Goal: Task Accomplishment & Management: Manage account settings

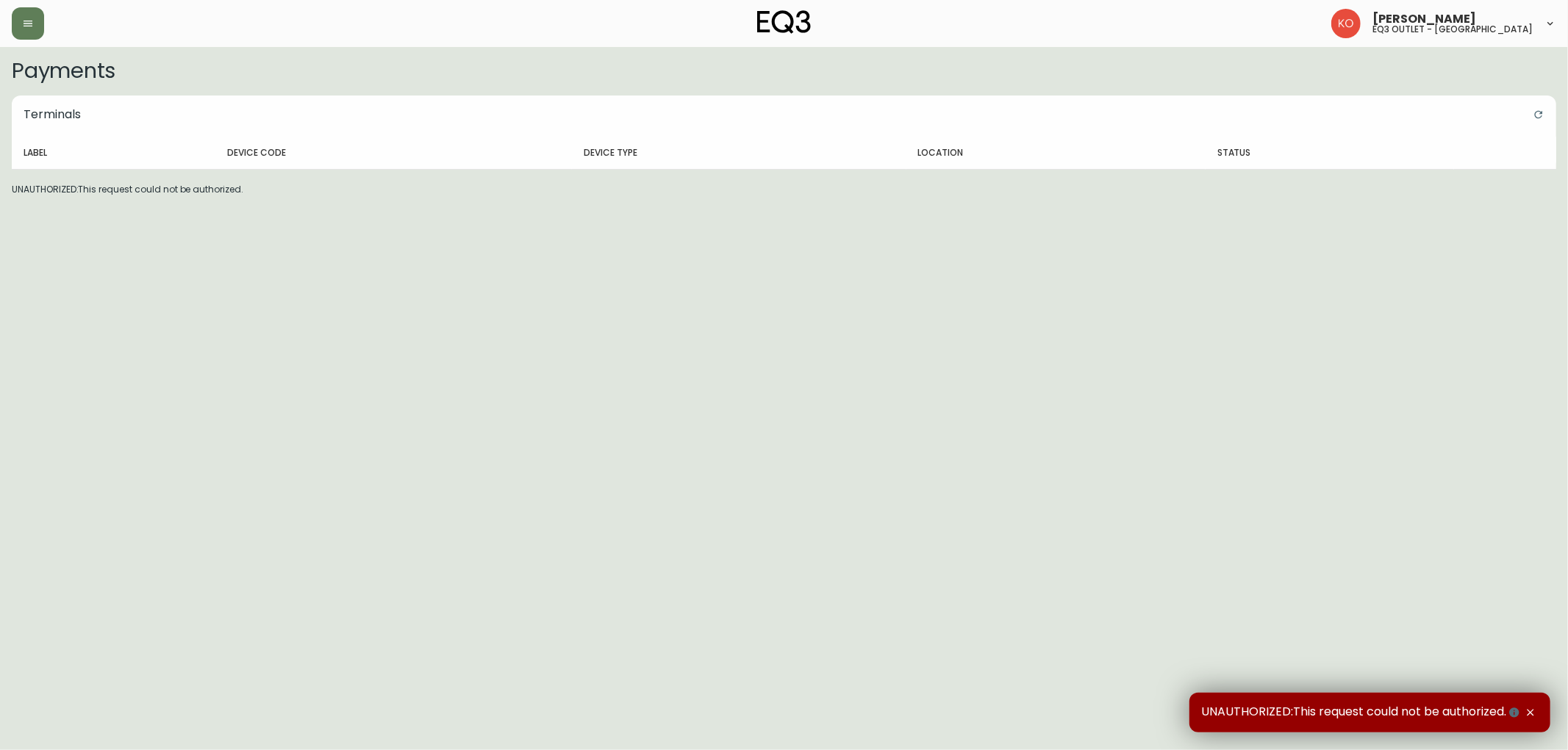
click at [24, 6] on div "[PERSON_NAME] eq3 outlet - [GEOGRAPHIC_DATA]" at bounding box center [784, 23] width 1544 height 47
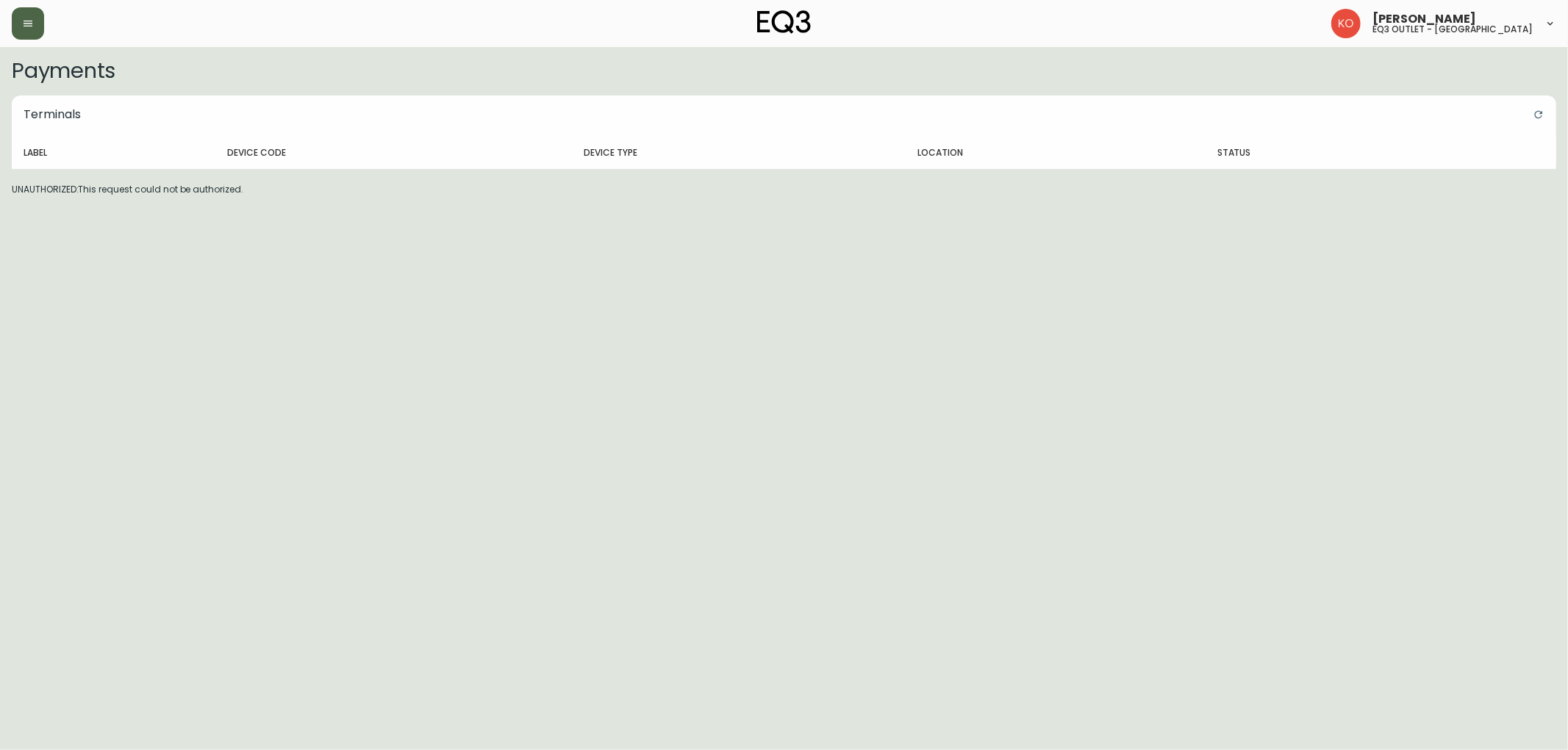
click at [27, 37] on button "button" at bounding box center [28, 24] width 32 height 32
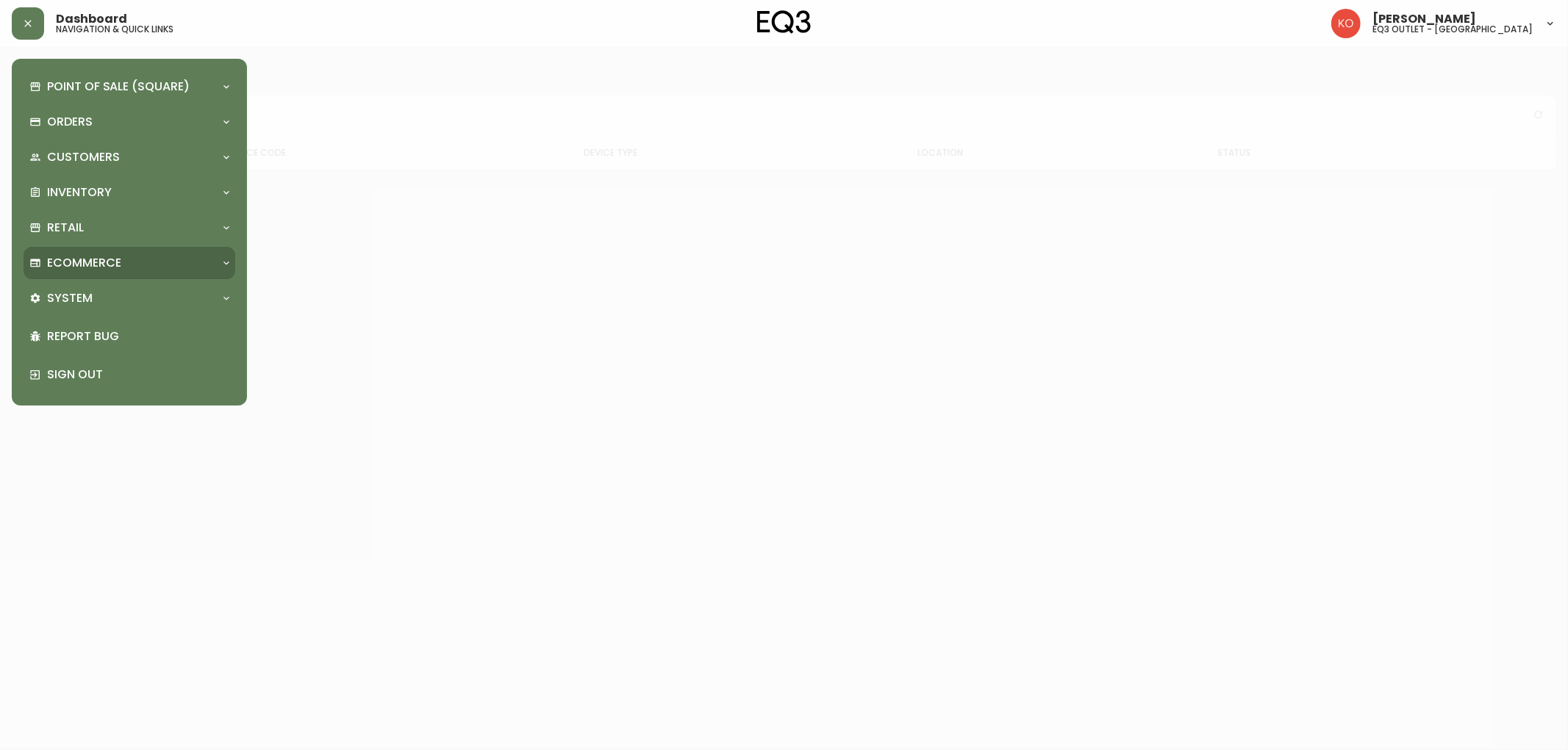
click at [116, 251] on div "Ecommerce" at bounding box center [129, 263] width 212 height 32
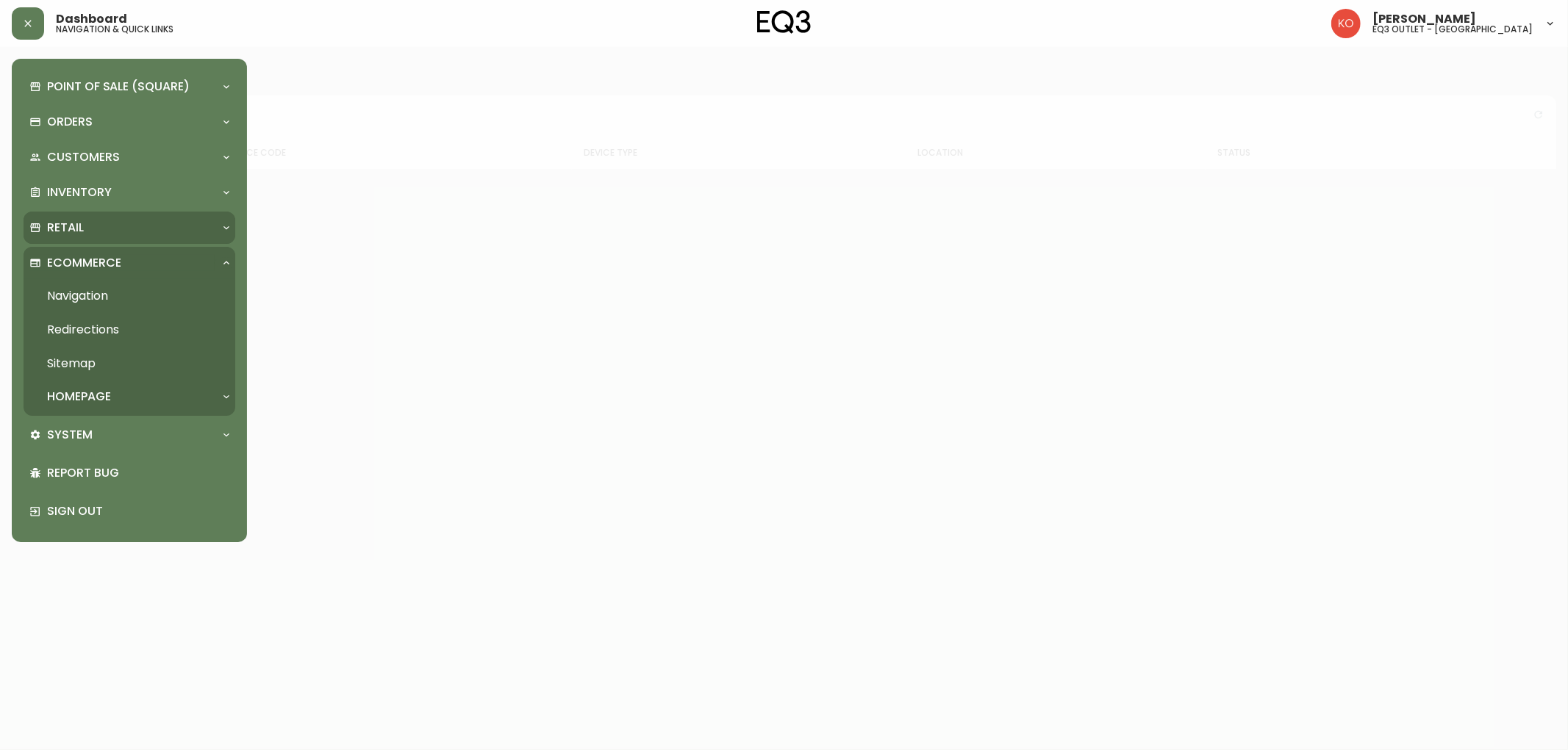
click at [125, 228] on div "Retail" at bounding box center [122, 227] width 185 height 16
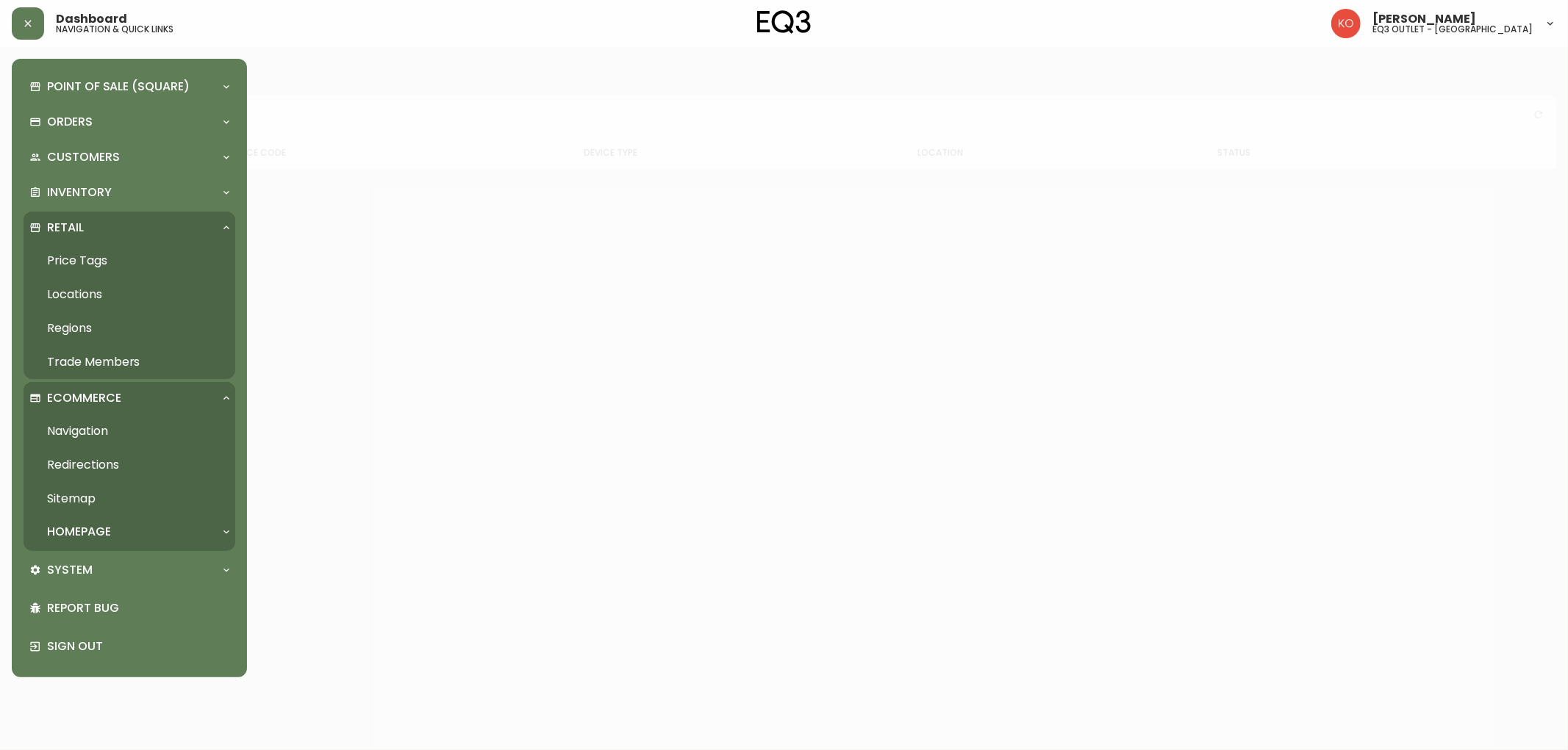
click at [113, 357] on link "Trade Members" at bounding box center [129, 362] width 212 height 34
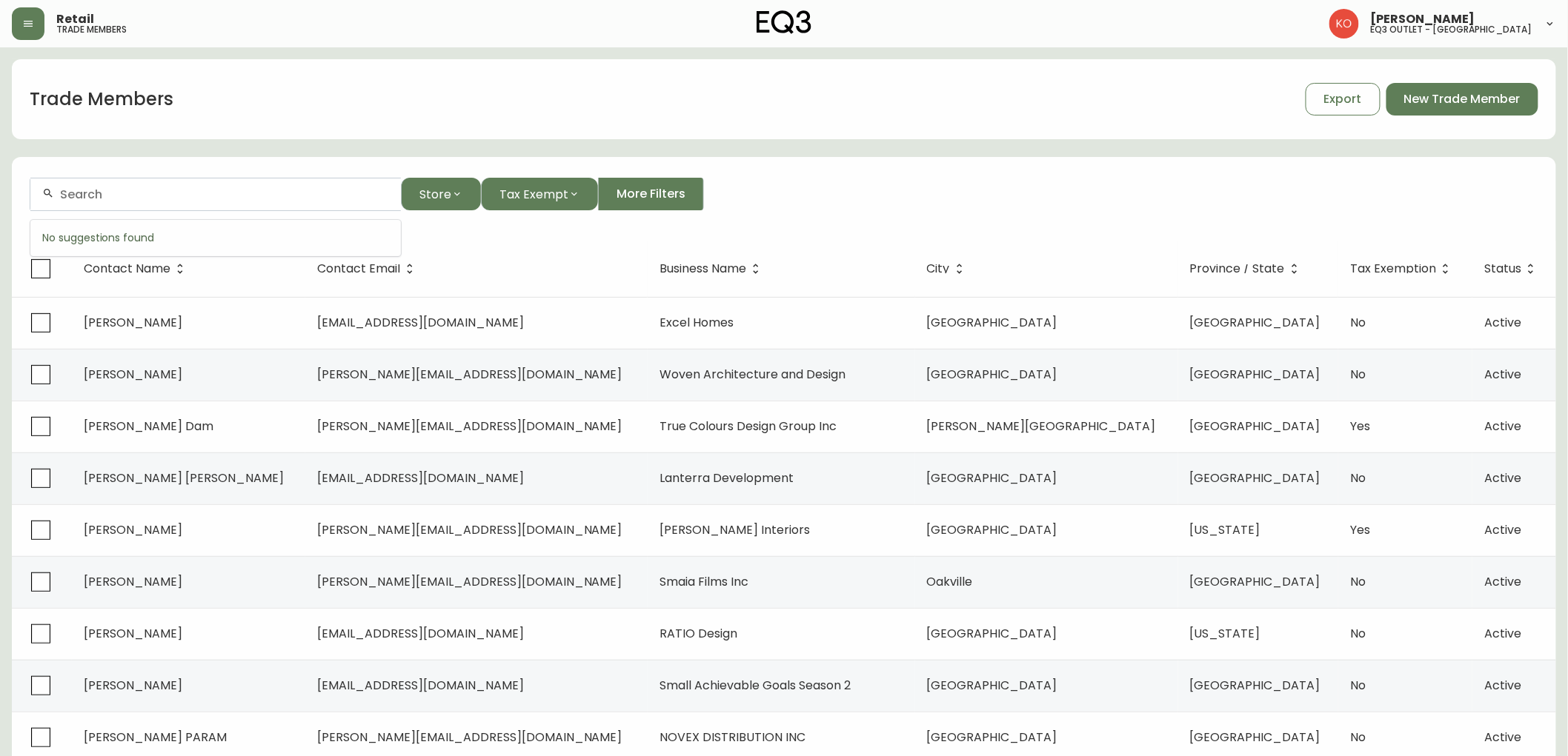
click at [239, 191] on input "text" at bounding box center [224, 195] width 329 height 14
type input "4386801619"
click at [147, 201] on input "4386801619" at bounding box center [224, 195] width 329 height 14
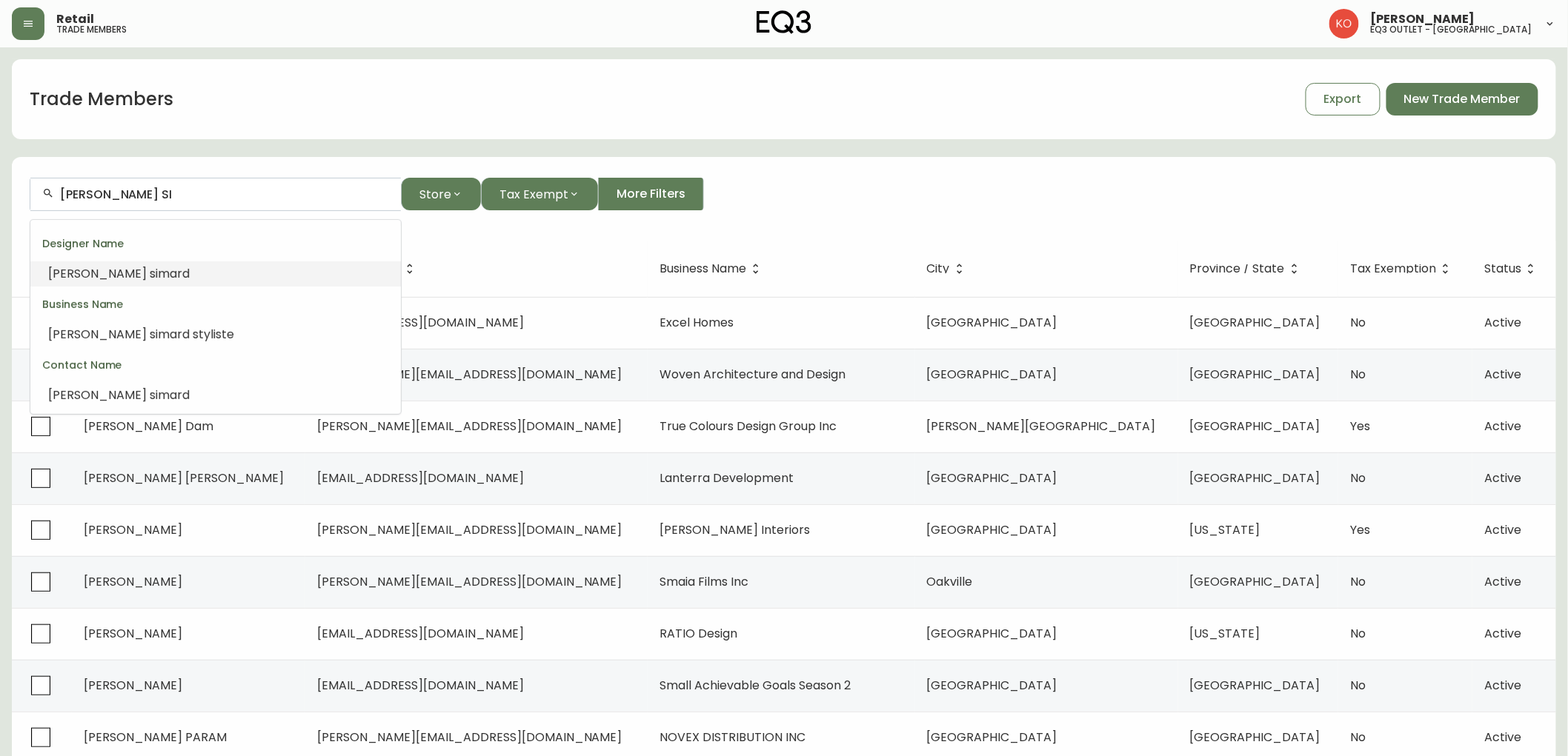
click at [150, 269] on span "si" at bounding box center [153, 274] width 9 height 17
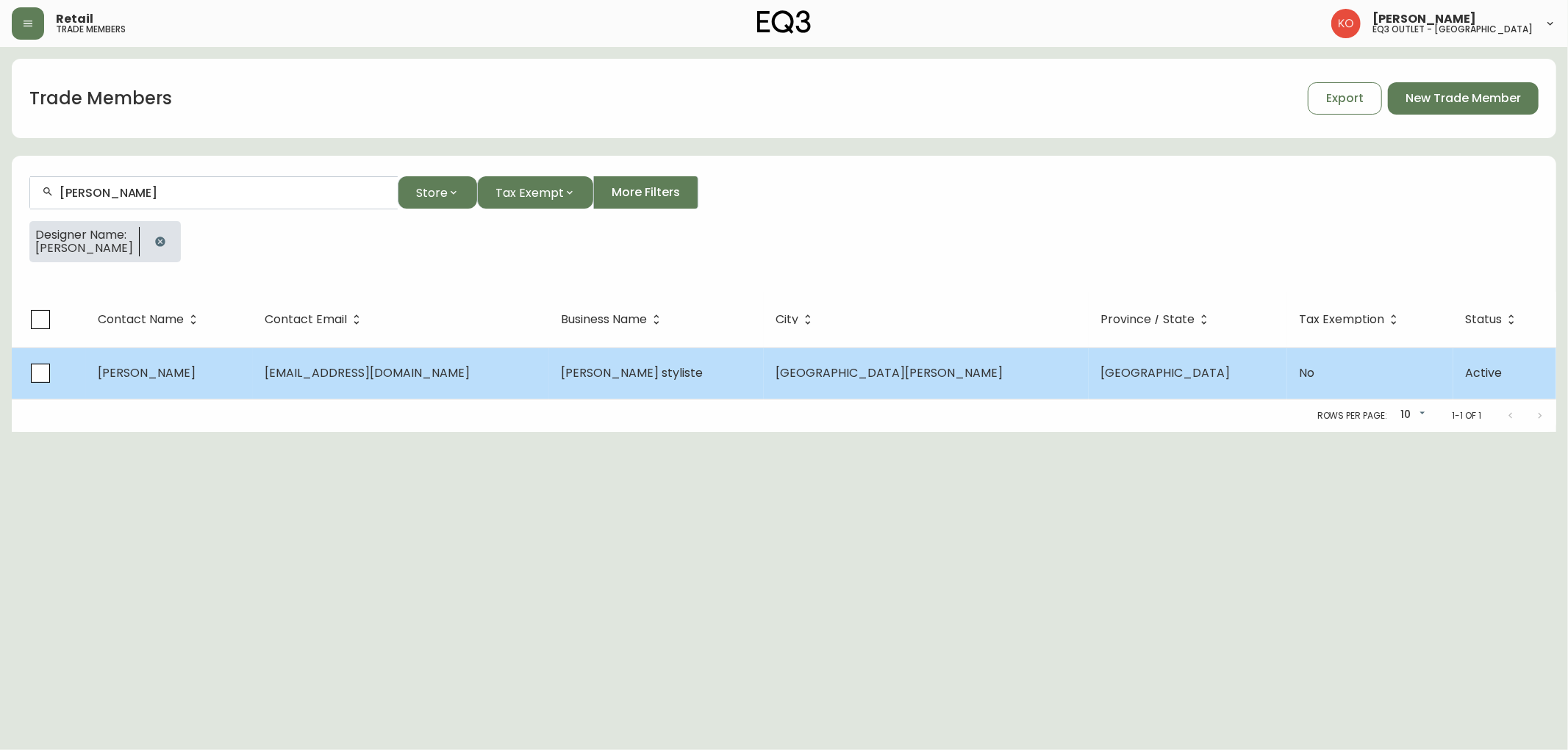
type input "genevieve simard"
click at [396, 385] on td "gs@genevievesimard.com" at bounding box center [401, 374] width 297 height 51
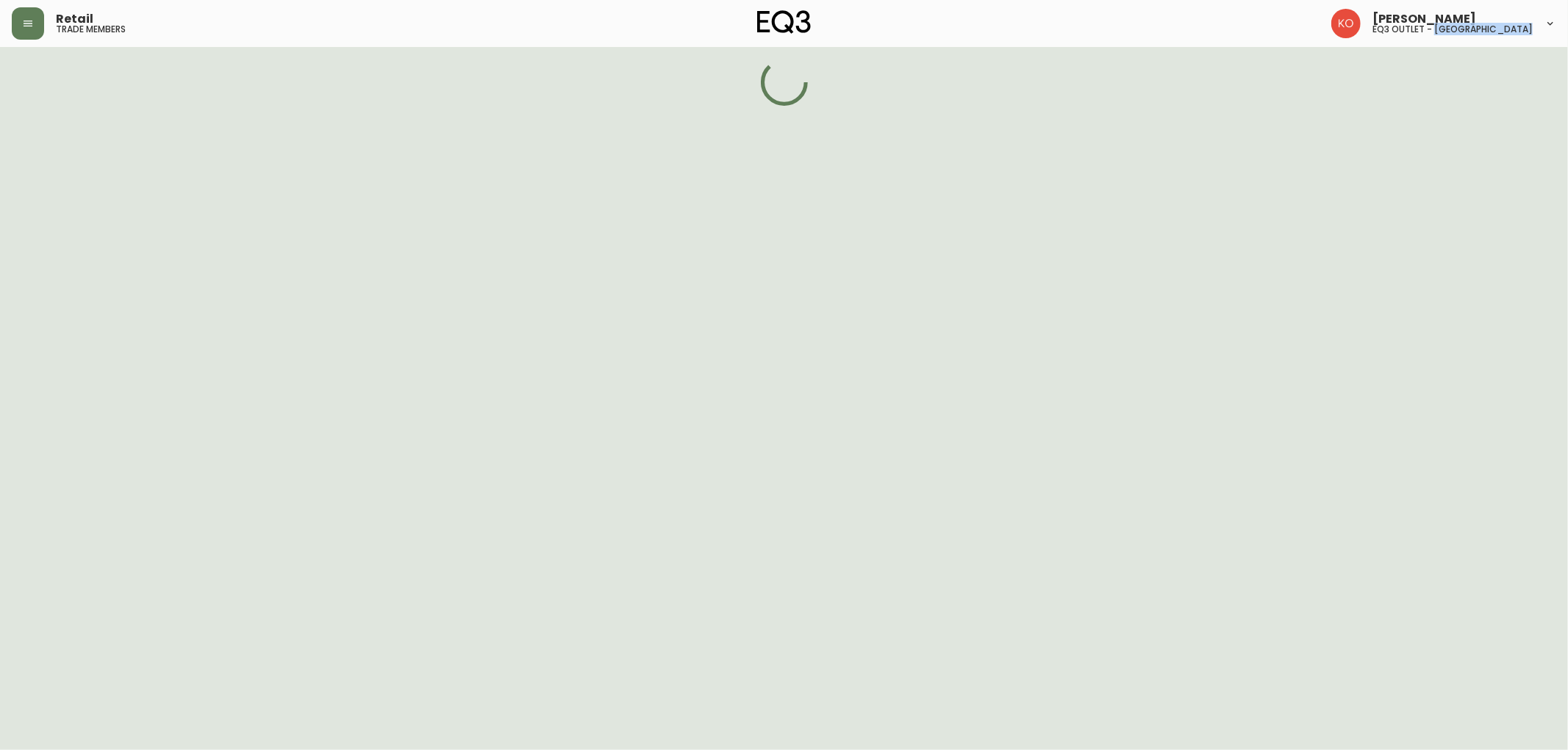
click at [396, 106] on html "Retail trade members Karine Olaizola Bernier eq3 outlet - laval" at bounding box center [784, 52] width 1568 height 106
select select "QC"
select select "CA"
select select "CA_FR"
select select "Other"
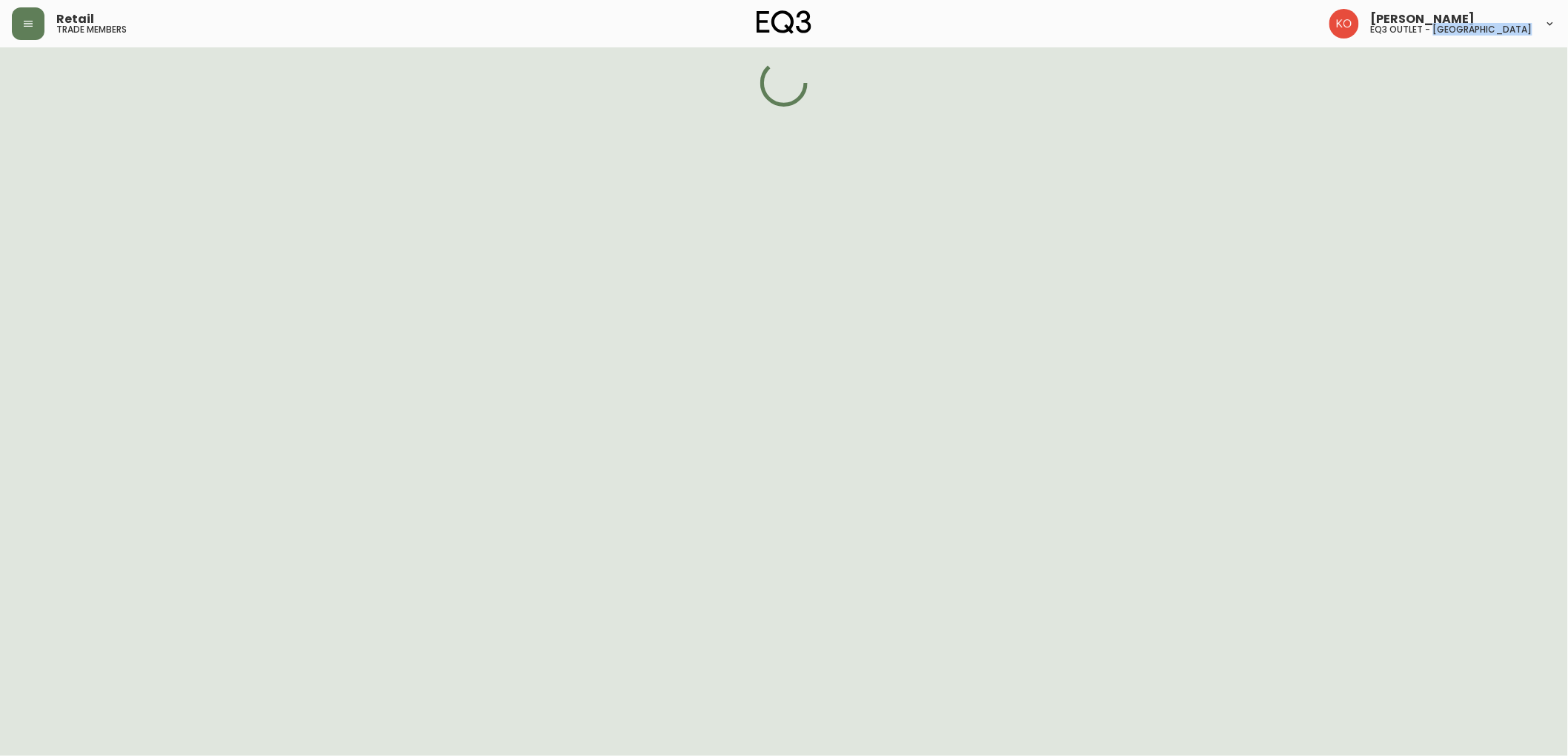
select select "Other"
select select "false"
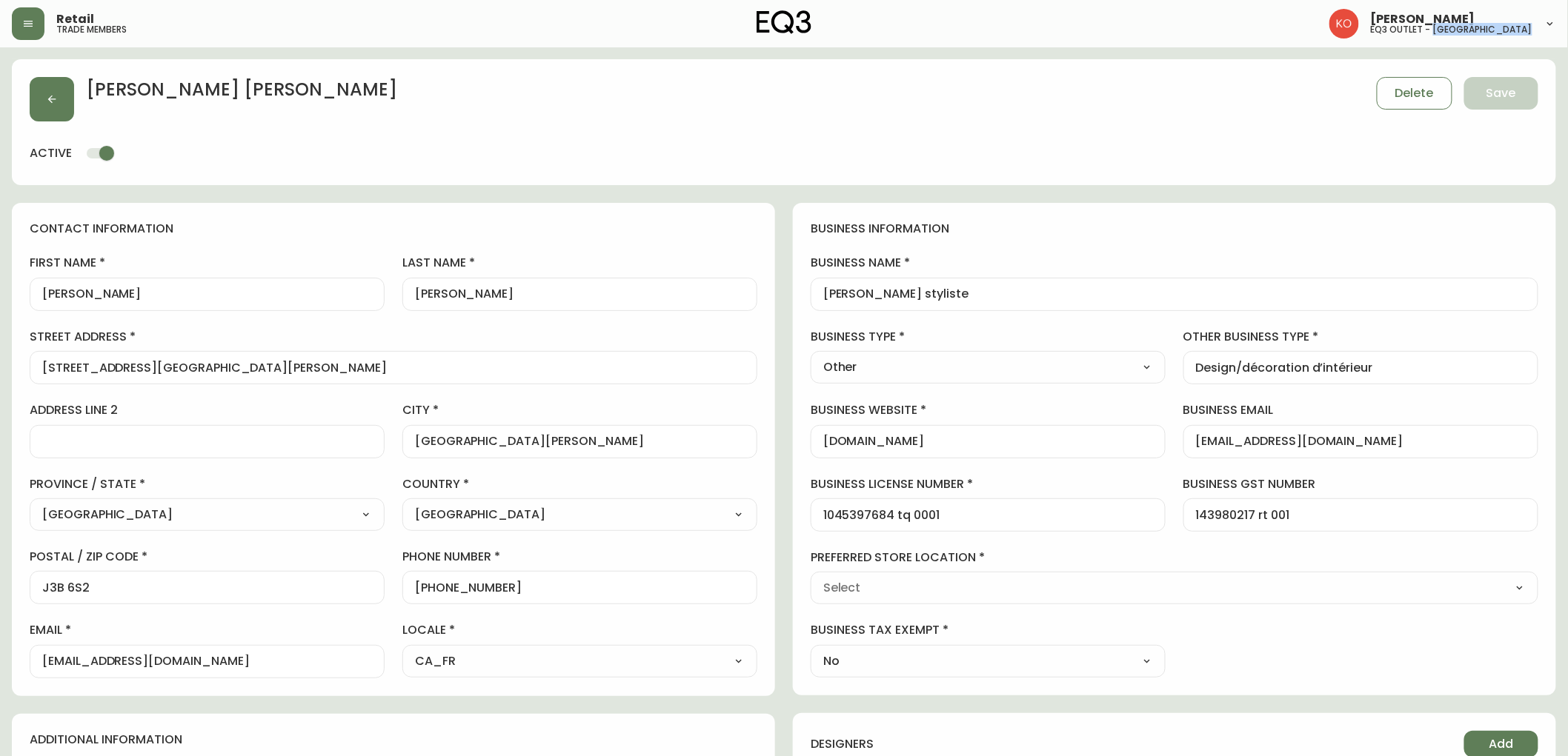
type input "EQ3 Brossard"
select select "cjw10z96u00fa6gs0941re9ze"
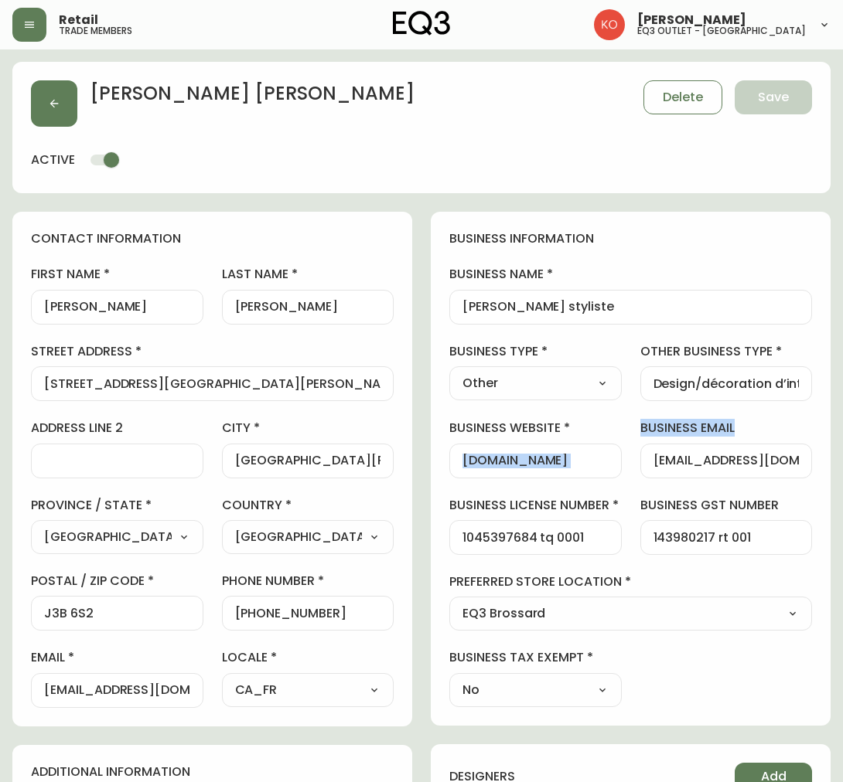
drag, startPoint x: 459, startPoint y: 458, endPoint x: 640, endPoint y: 468, distance: 181.1
click at [640, 468] on div "business information business name genevieve simard styliste business type Othe…" at bounding box center [631, 469] width 400 height 514
click at [721, 425] on label "business email" at bounding box center [726, 428] width 172 height 17
click at [721, 454] on input "gs@genevievesimard.com" at bounding box center [726, 461] width 146 height 15
drag, startPoint x: 615, startPoint y: 464, endPoint x: 399, endPoint y: 441, distance: 217.7
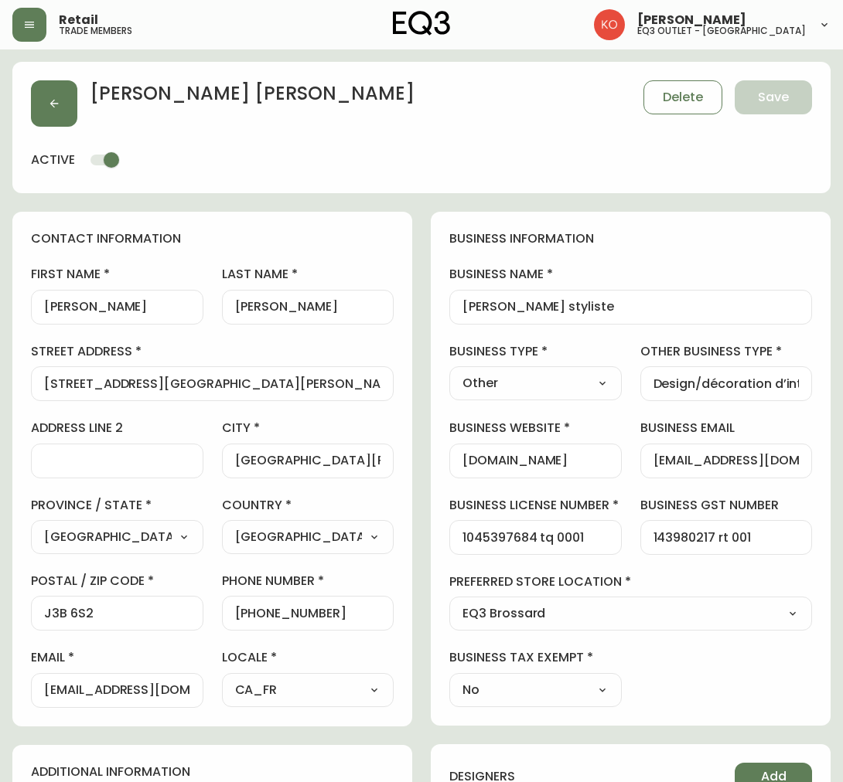
click at [476, 458] on div "GENEVIEVESIMARD.COM" at bounding box center [535, 461] width 172 height 35
drag, startPoint x: 461, startPoint y: 460, endPoint x: 608, endPoint y: 465, distance: 147.0
click at [608, 465] on div "GENEVIEVESIMARD.COM" at bounding box center [535, 461] width 172 height 35
drag, startPoint x: 612, startPoint y: 461, endPoint x: 518, endPoint y: 458, distance: 94.3
click at [518, 458] on div "GENEVIEVESIMARD.COM" at bounding box center [535, 461] width 172 height 35
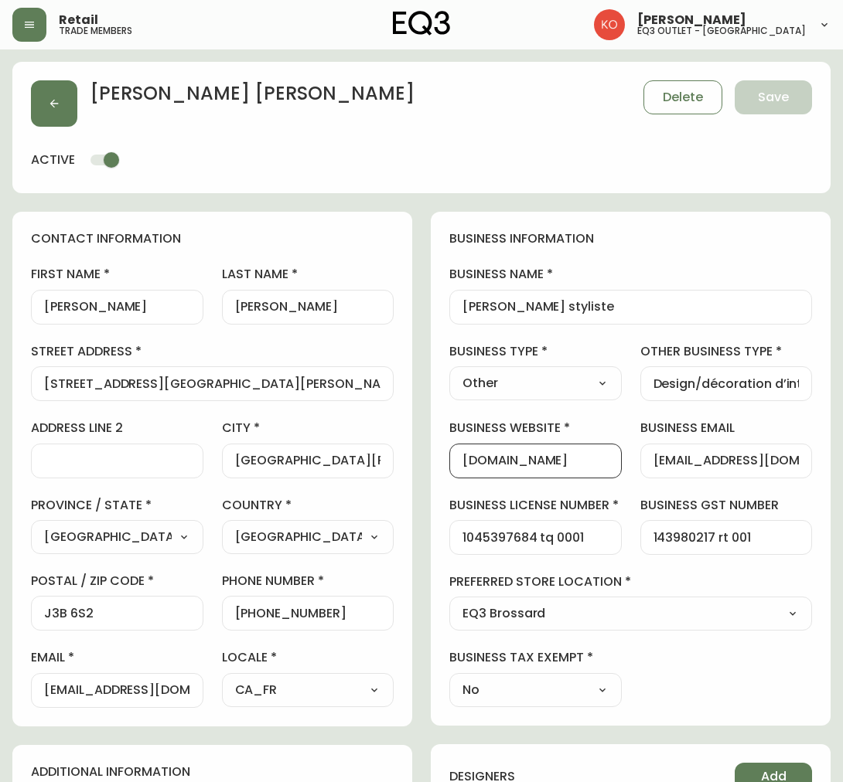
drag, startPoint x: 469, startPoint y: 460, endPoint x: 604, endPoint y: 461, distance: 134.5
click at [604, 461] on input "GENEVIEVESIMARD.COM" at bounding box center [535, 461] width 146 height 15
click at [368, 96] on div "genevieve simard Delete Save" at bounding box center [421, 103] width 781 height 46
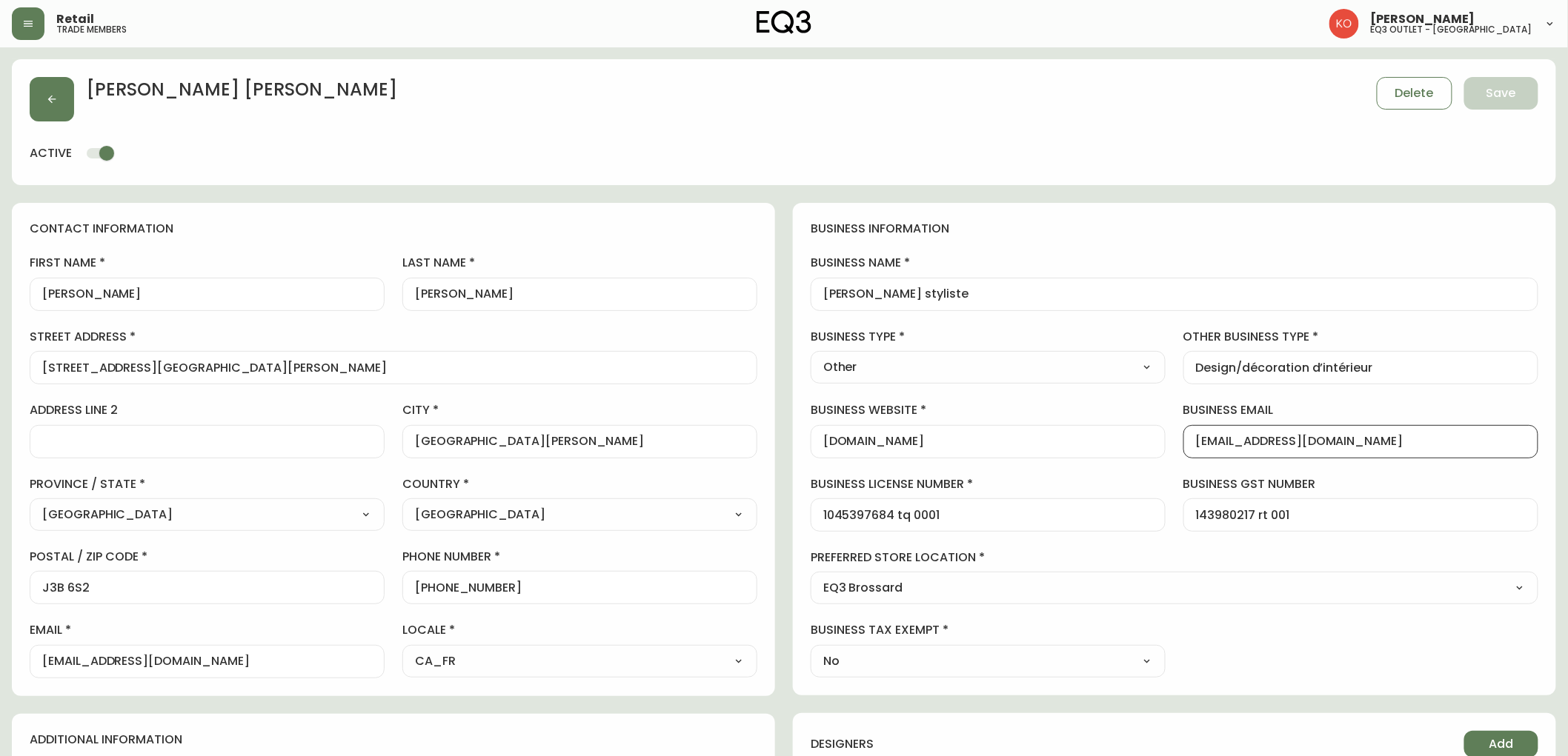
drag, startPoint x: 1400, startPoint y: 440, endPoint x: 1053, endPoint y: 436, distance: 347.0
click at [1053, 436] on div "business information business name genevieve simard styliste business type Othe…" at bounding box center [1174, 449] width 763 height 493
